Goal: Information Seeking & Learning: Learn about a topic

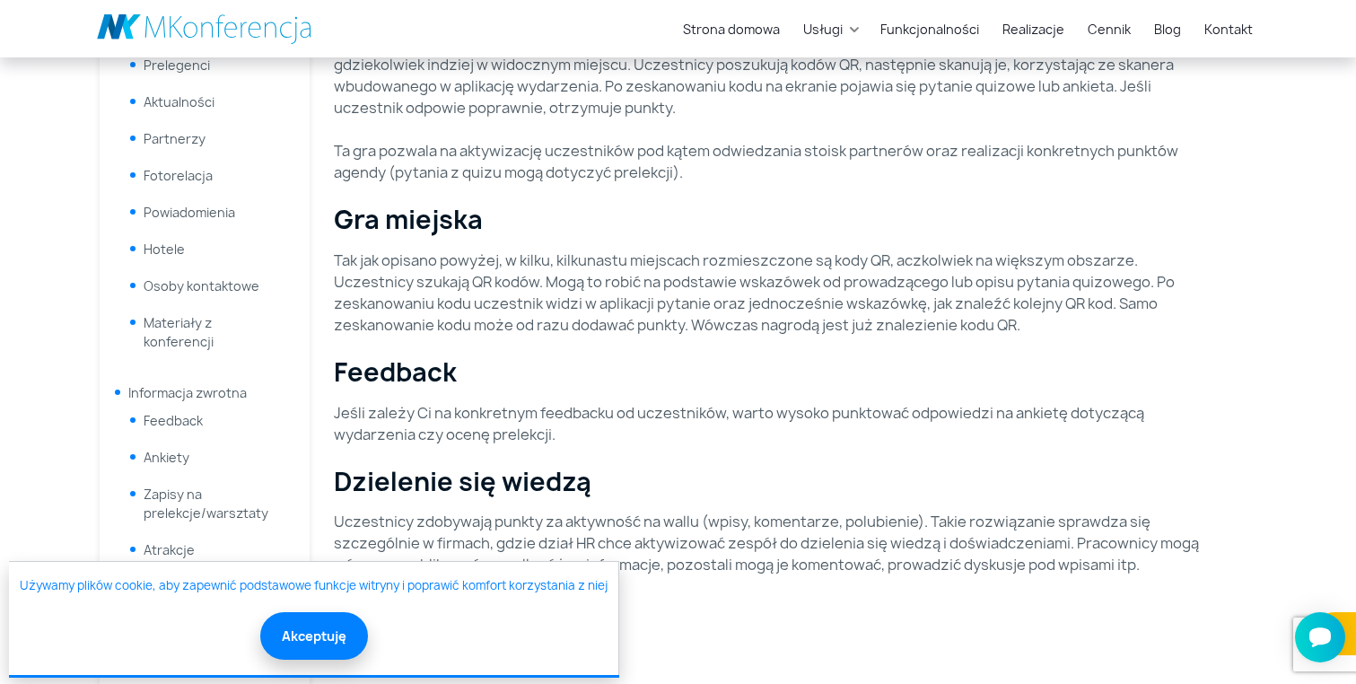
scroll to position [696, 0]
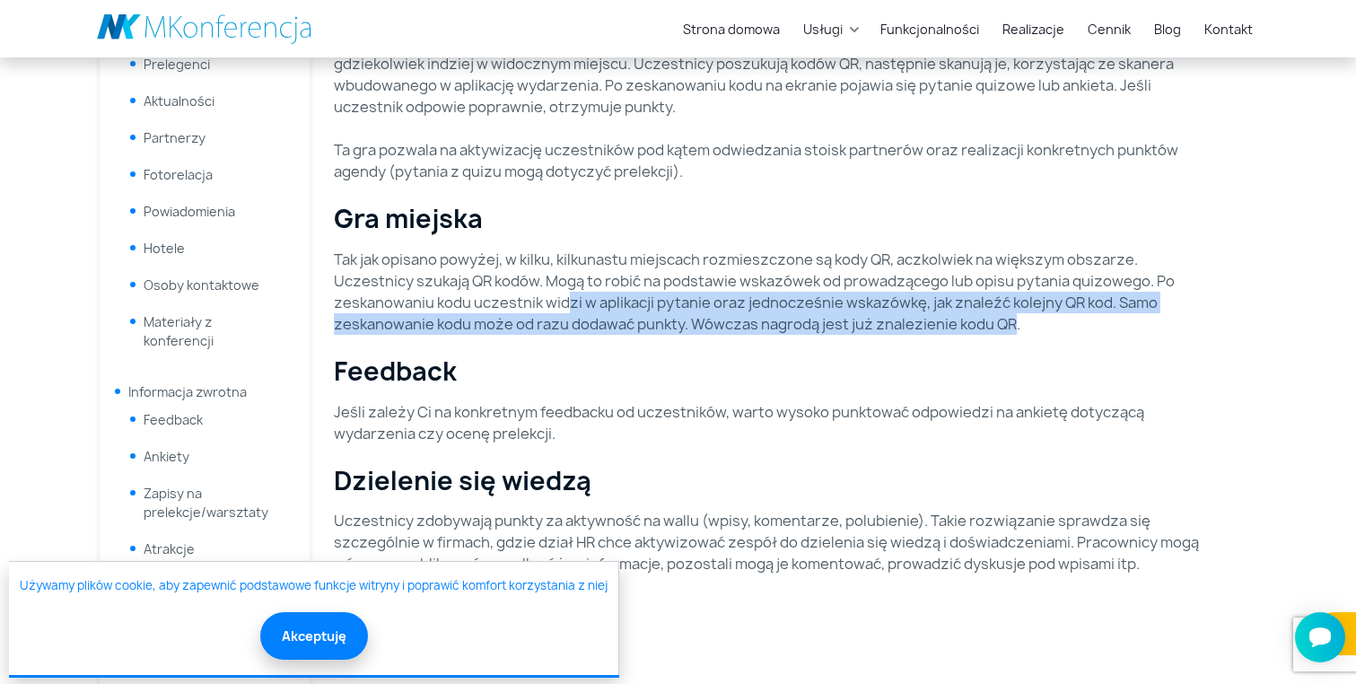
drag, startPoint x: 564, startPoint y: 300, endPoint x: 1014, endPoint y: 327, distance: 450.4
click at [1014, 327] on p "Tak jak opisano powyżej, w kilku, kilkunastu miejscach rozmieszczone są kody QR…" at bounding box center [767, 292] width 867 height 86
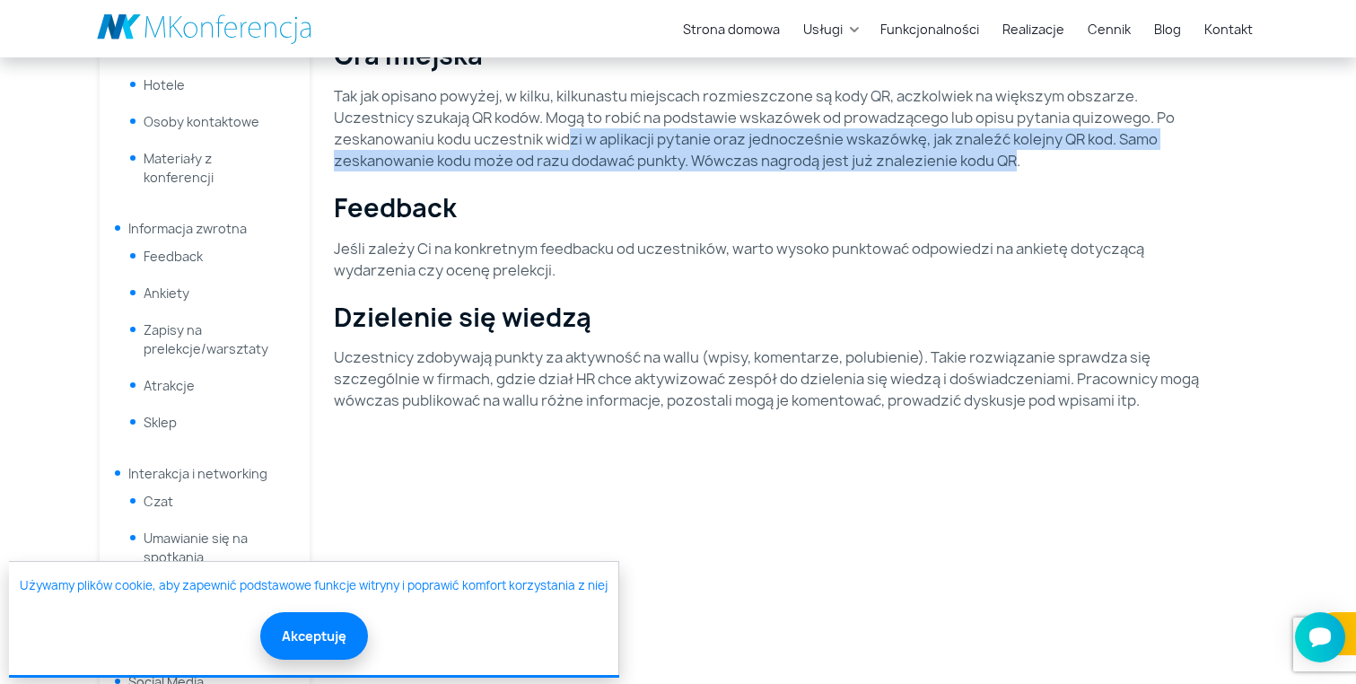
scroll to position [862, 0]
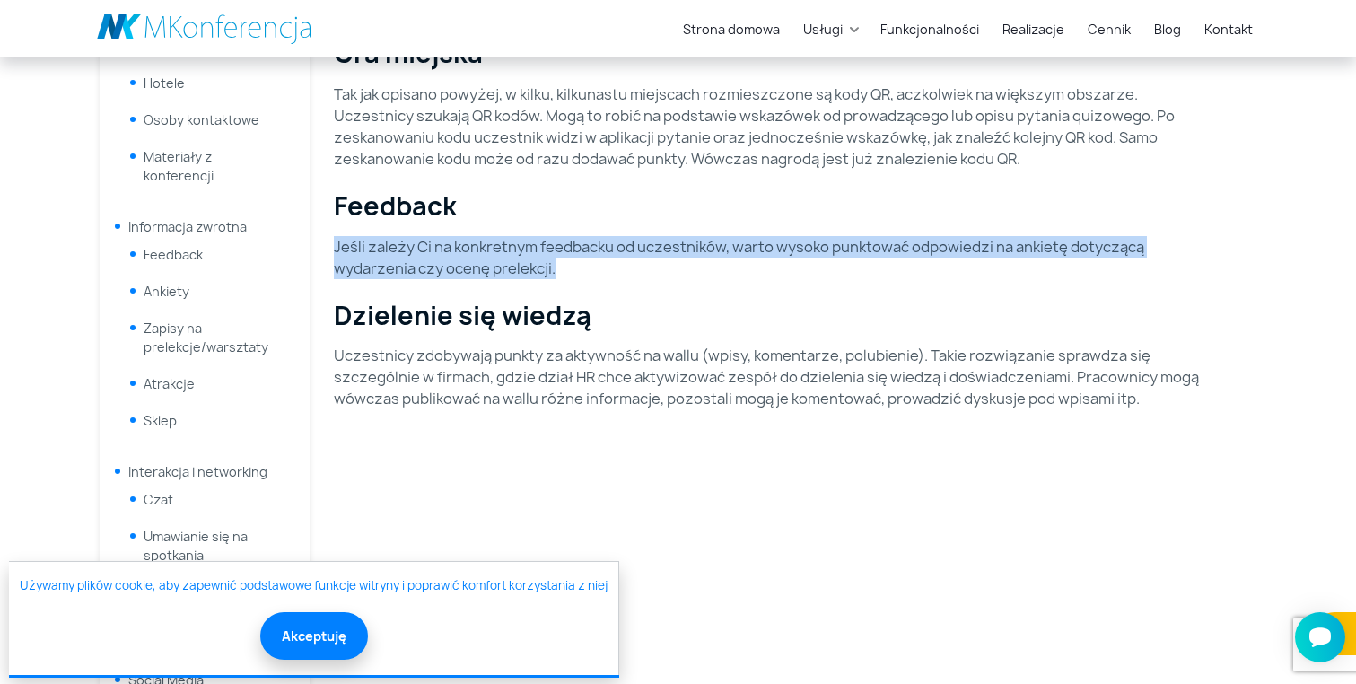
drag, startPoint x: 564, startPoint y: 258, endPoint x: 379, endPoint y: 230, distance: 187.1
click at [379, 230] on div "Aktywizacja uczestników Grywalizacja polega na aktywizacji uczestników do dział…" at bounding box center [767, 130] width 888 height 1285
click at [470, 204] on h3 "Feedback" at bounding box center [767, 206] width 867 height 31
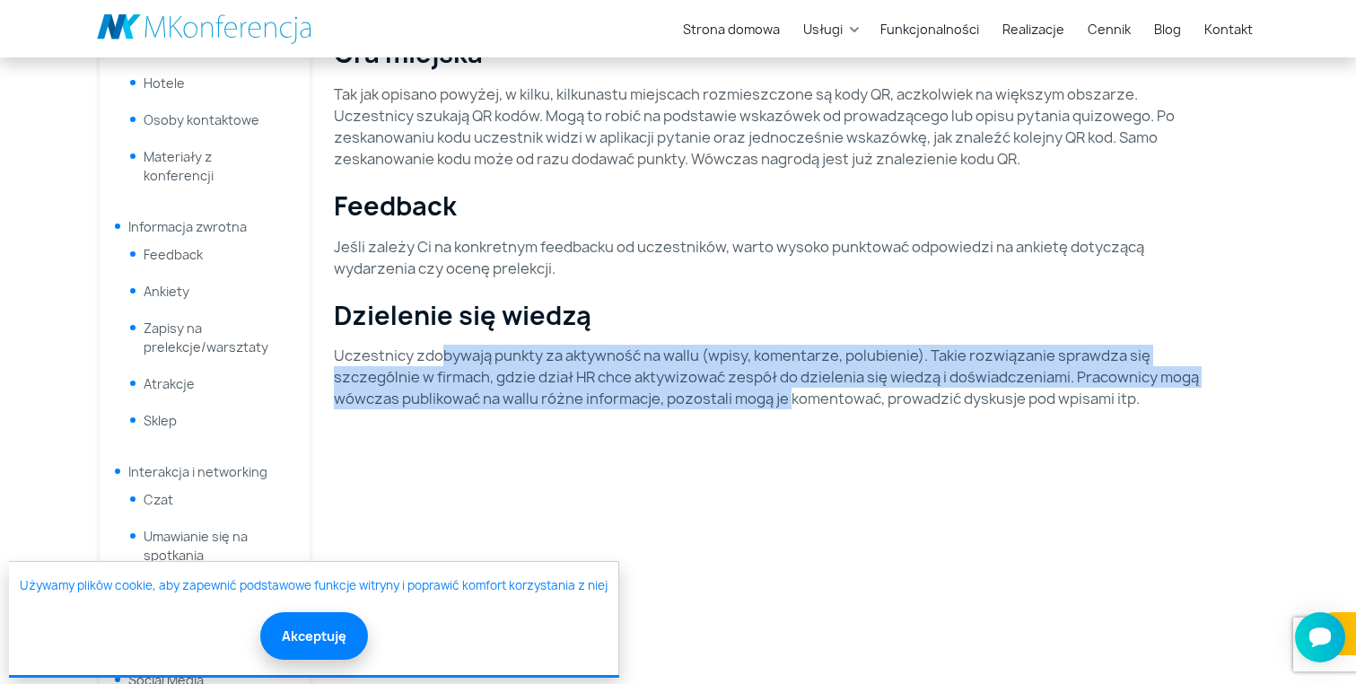
drag, startPoint x: 439, startPoint y: 357, endPoint x: 787, endPoint y: 385, distance: 349.3
click at [787, 385] on p "Uczestnicy zdobywają punkty za aktywność na wallu (wpisy, komentarze, polubieni…" at bounding box center [767, 377] width 867 height 65
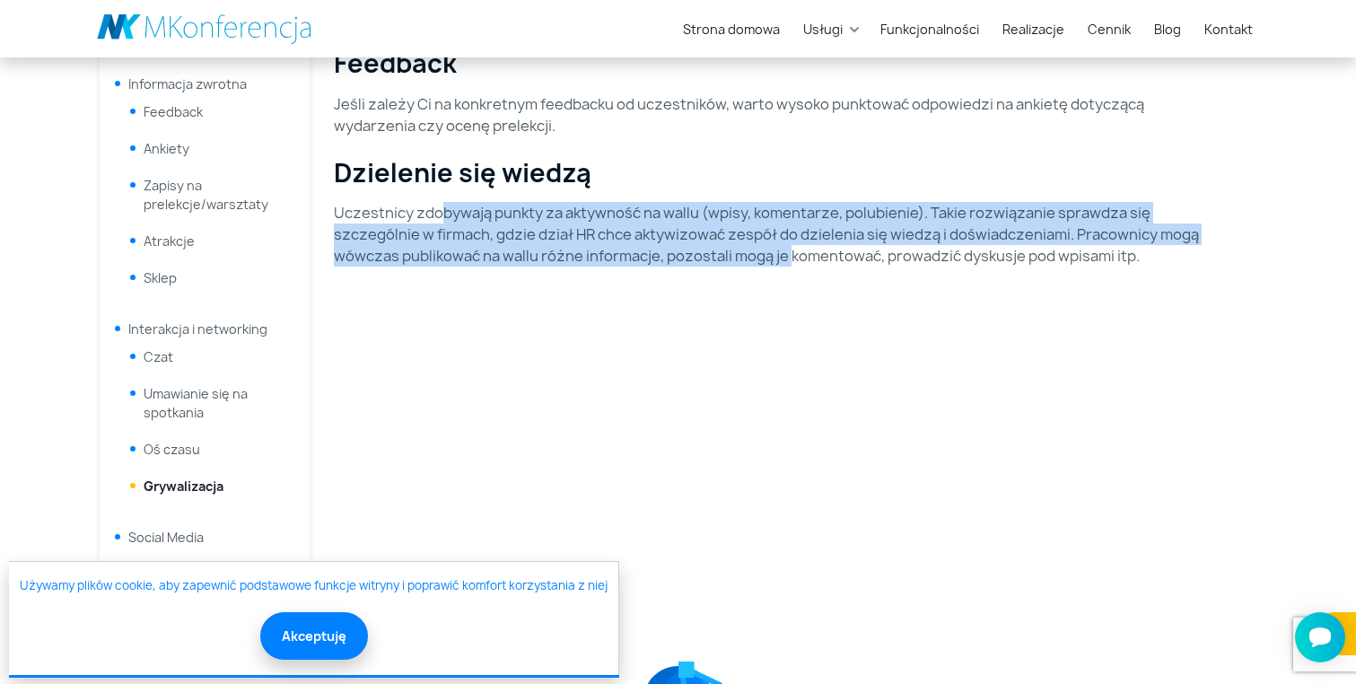
scroll to position [1010, 0]
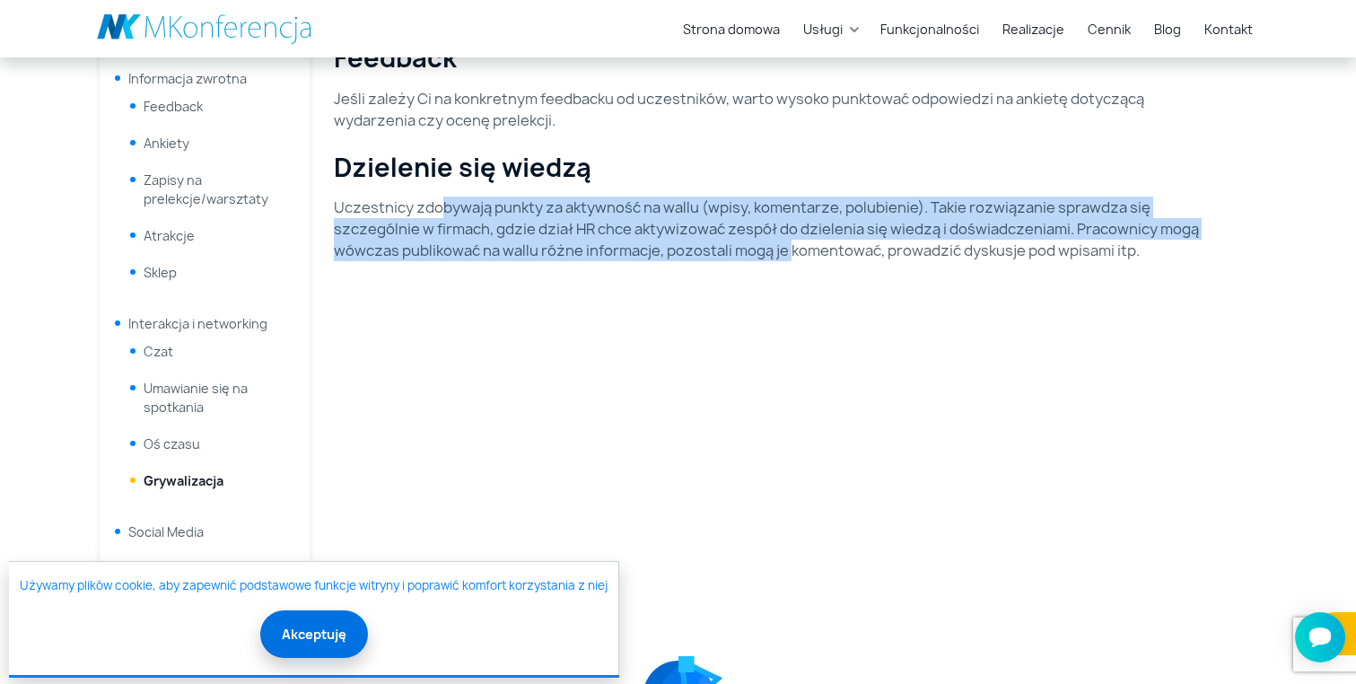
click at [302, 640] on button "Akceptuję" at bounding box center [314, 634] width 108 height 48
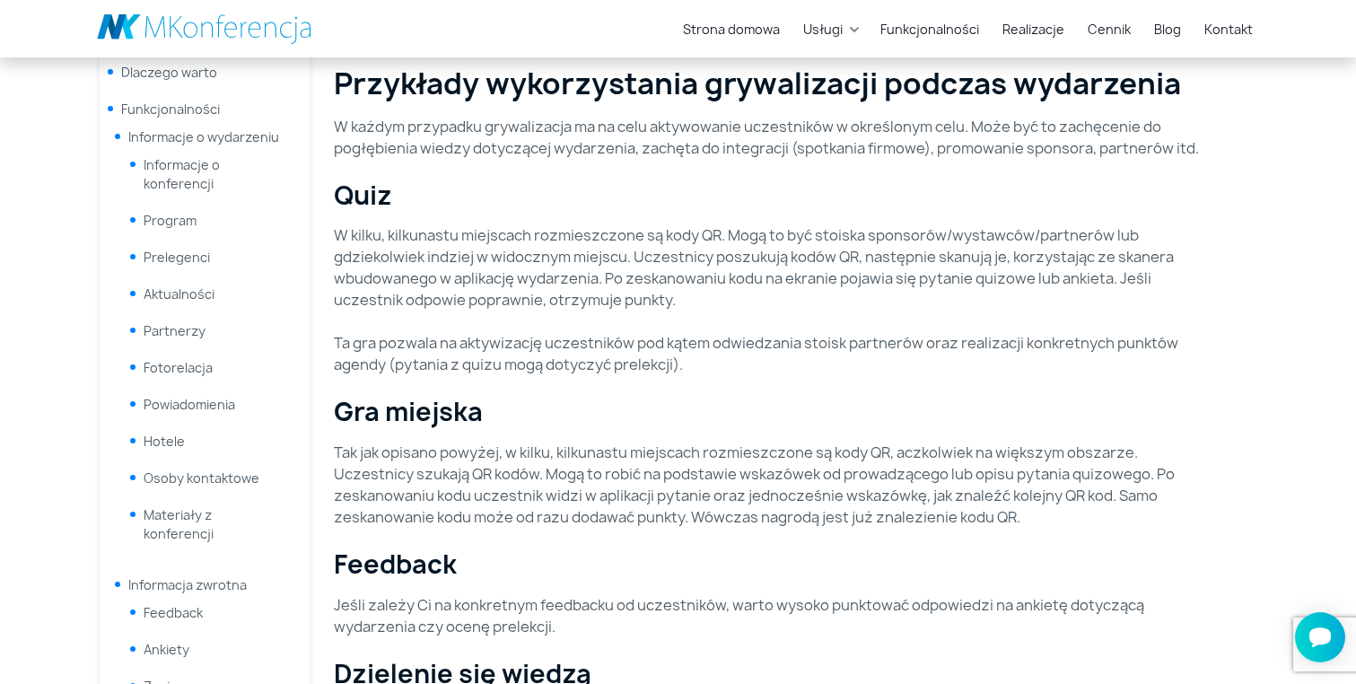
scroll to position [486, 0]
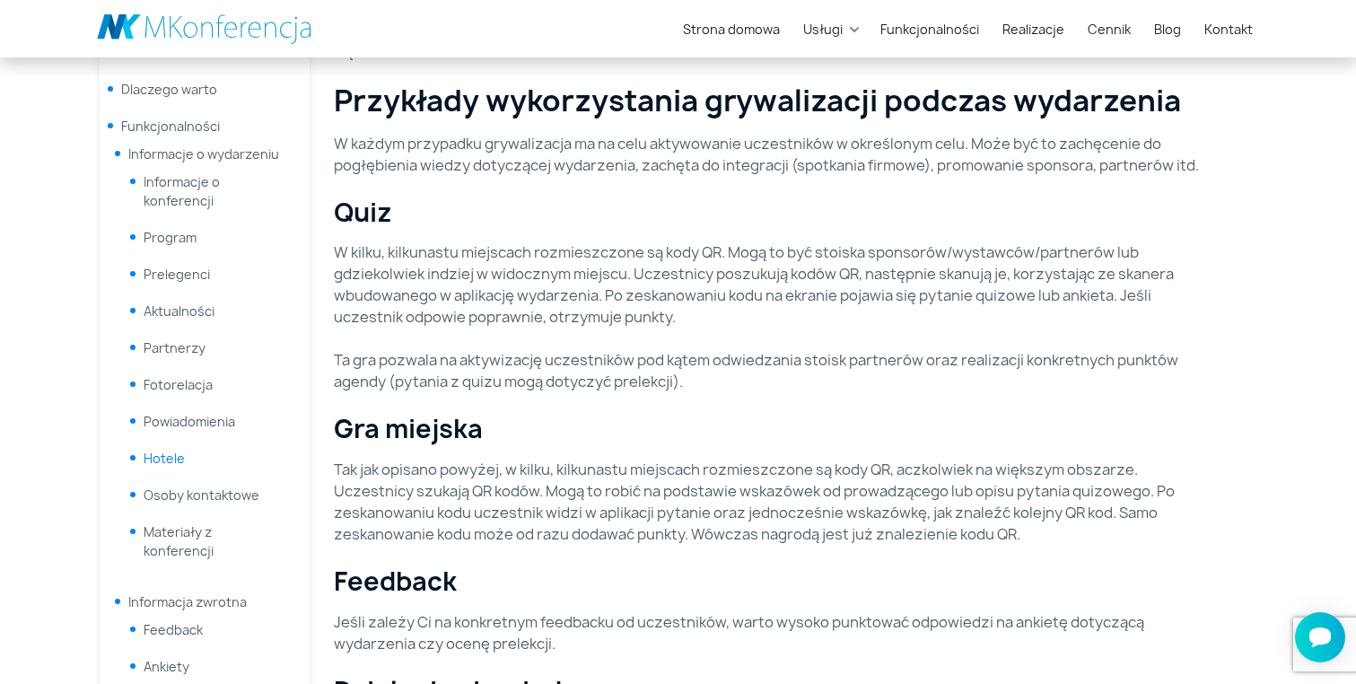
click at [166, 451] on link "Hotele" at bounding box center [164, 458] width 41 height 17
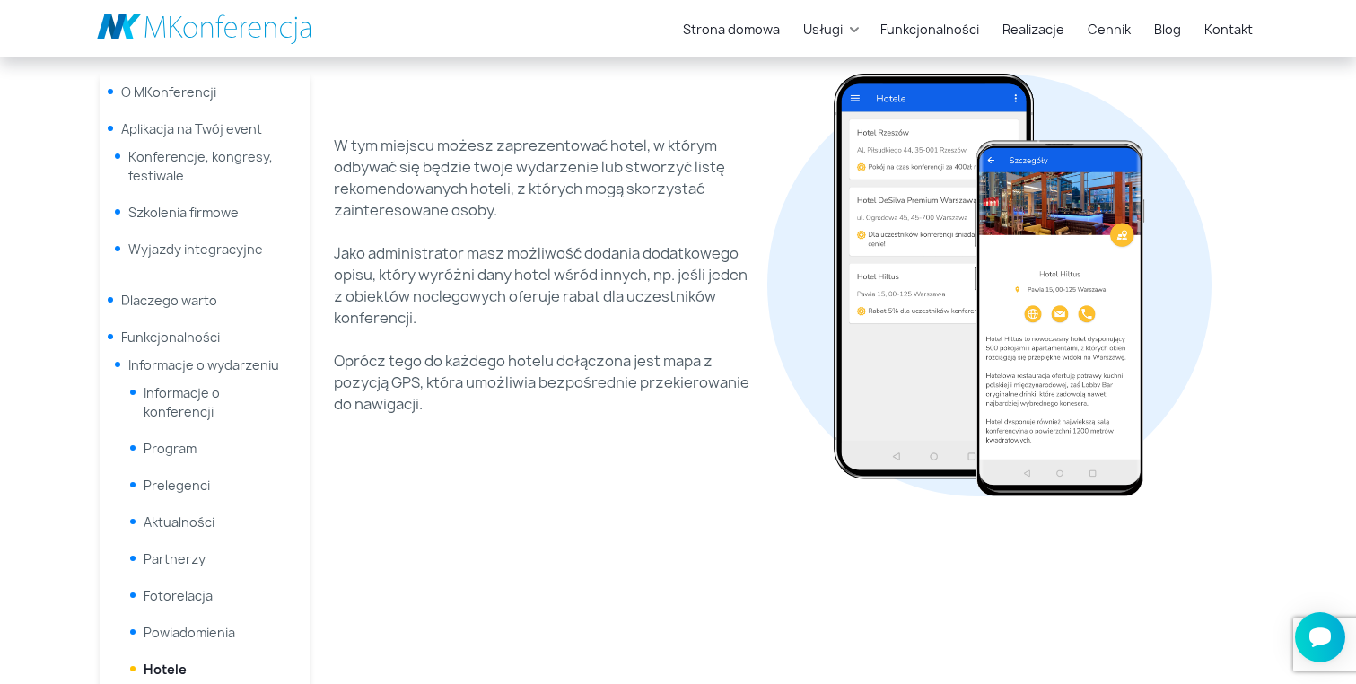
scroll to position [211, 0]
